Goal: Task Accomplishment & Management: Use online tool/utility

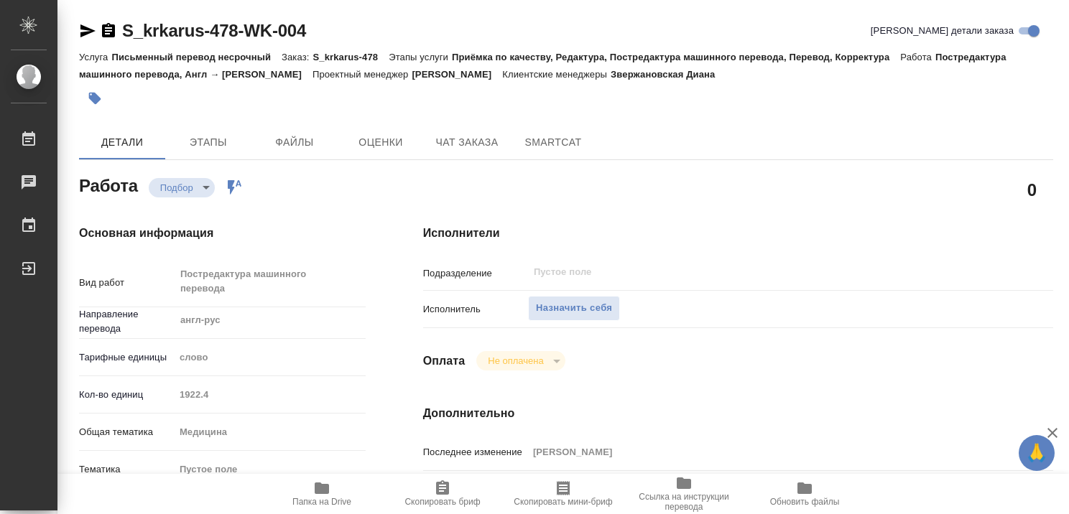
type textarea "x"
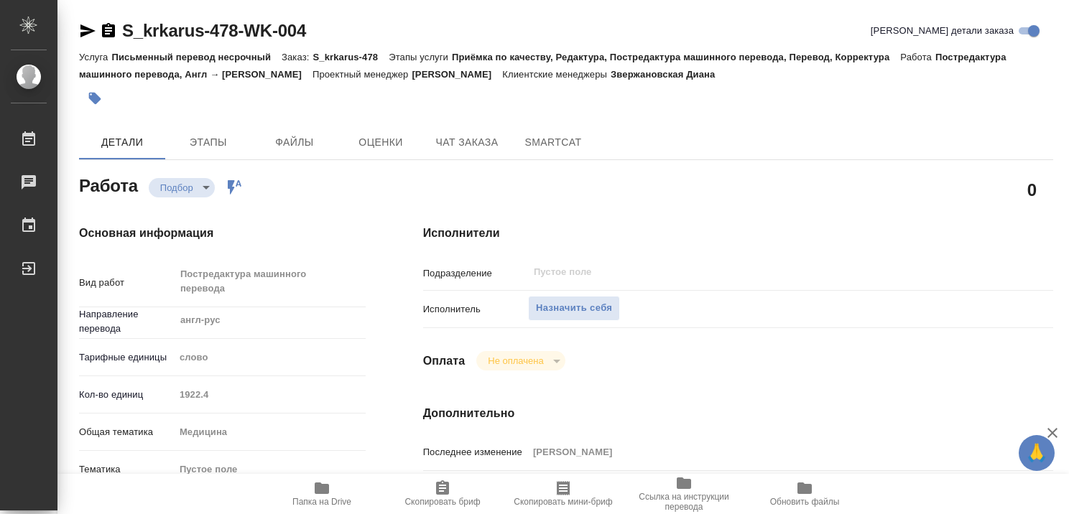
type textarea "x"
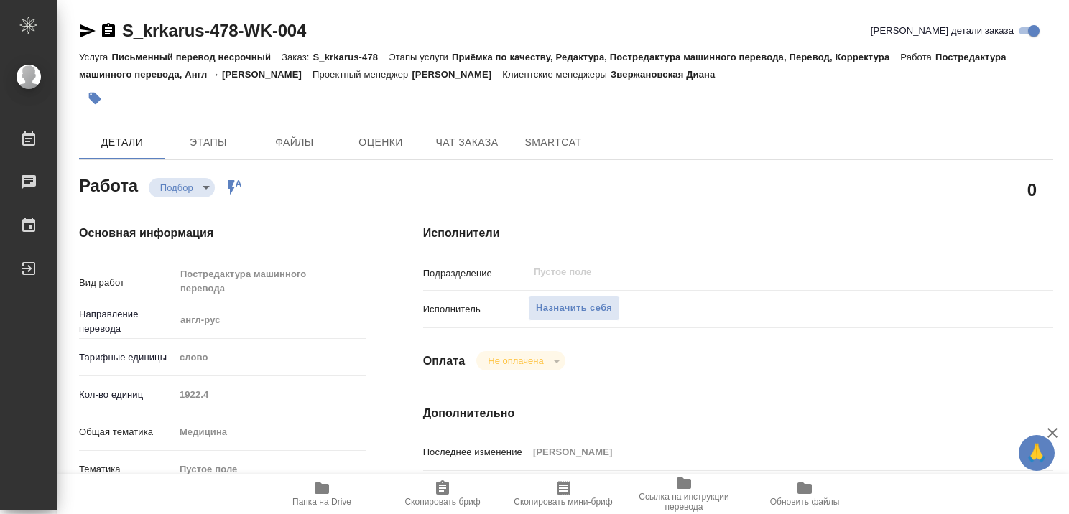
type textarea "x"
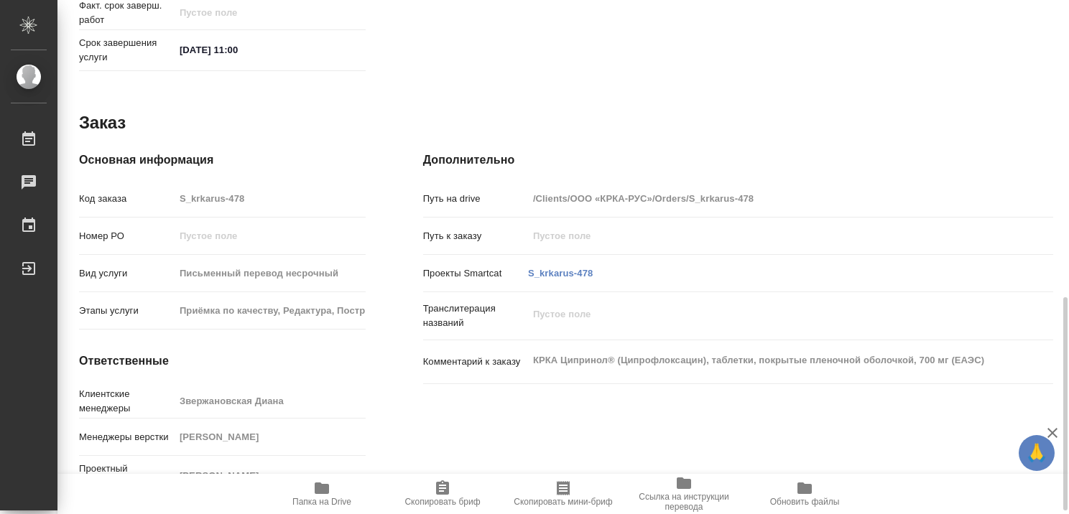
scroll to position [725, 0]
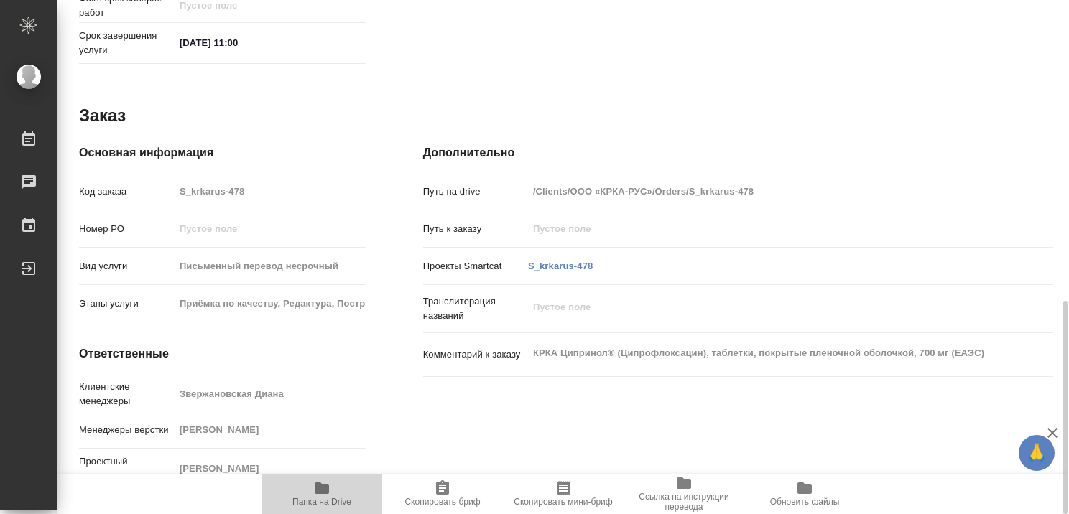
click at [319, 491] on icon "button" at bounding box center [322, 488] width 14 height 11
